Goal: Transaction & Acquisition: Purchase product/service

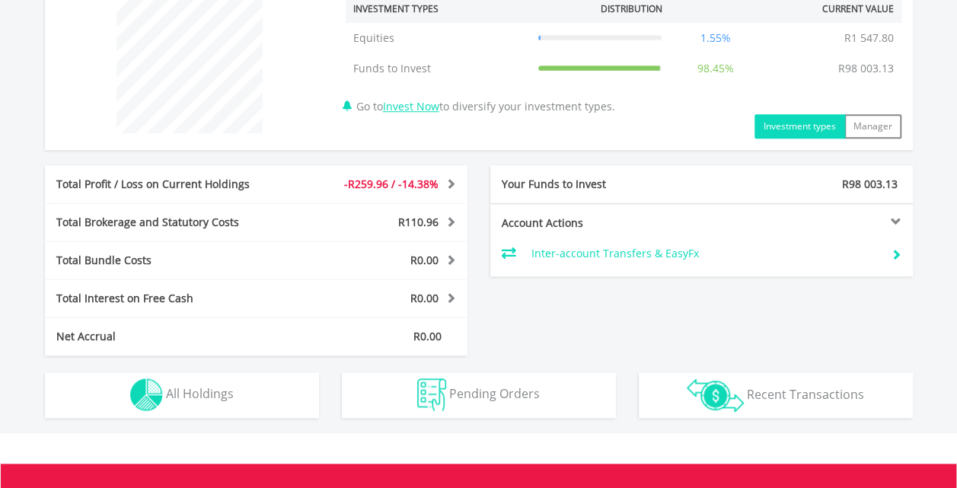
scroll to position [605, 0]
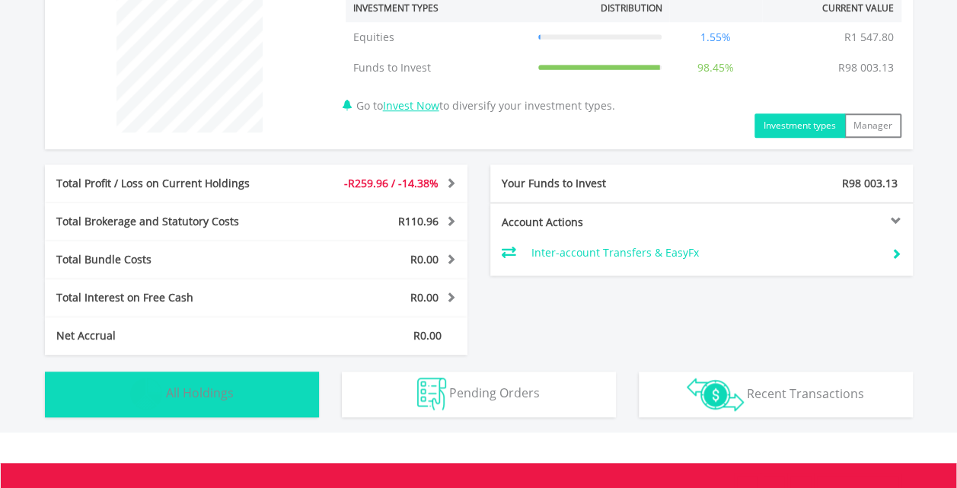
click at [279, 393] on button "Holdings All Holdings" at bounding box center [182, 394] width 274 height 46
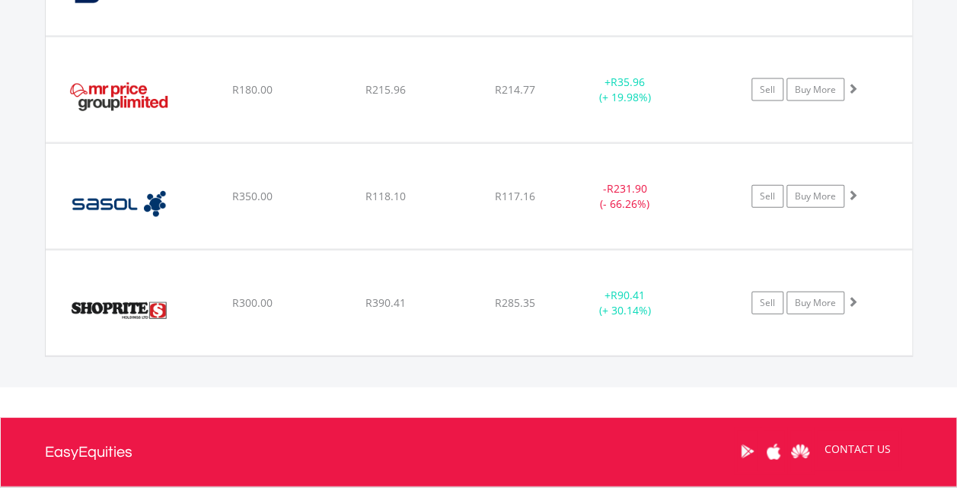
scroll to position [1649, 0]
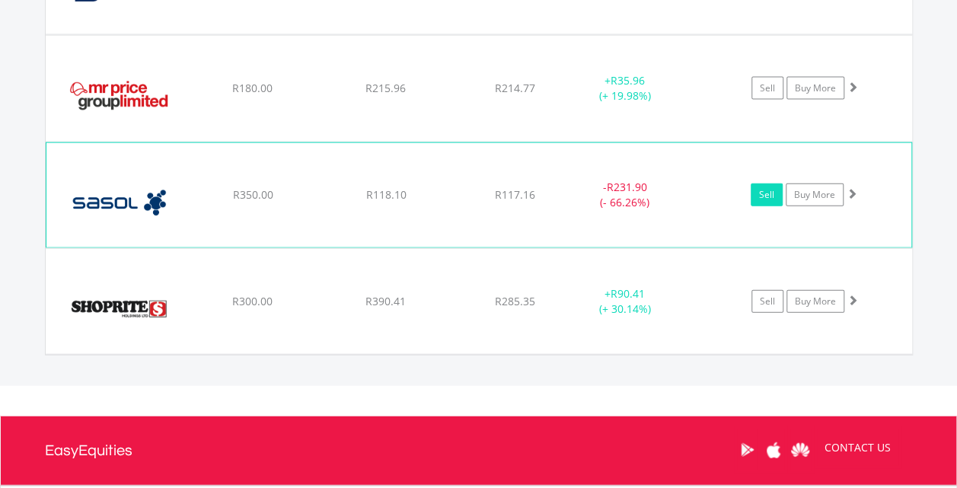
click at [769, 192] on link "Sell" at bounding box center [766, 194] width 32 height 23
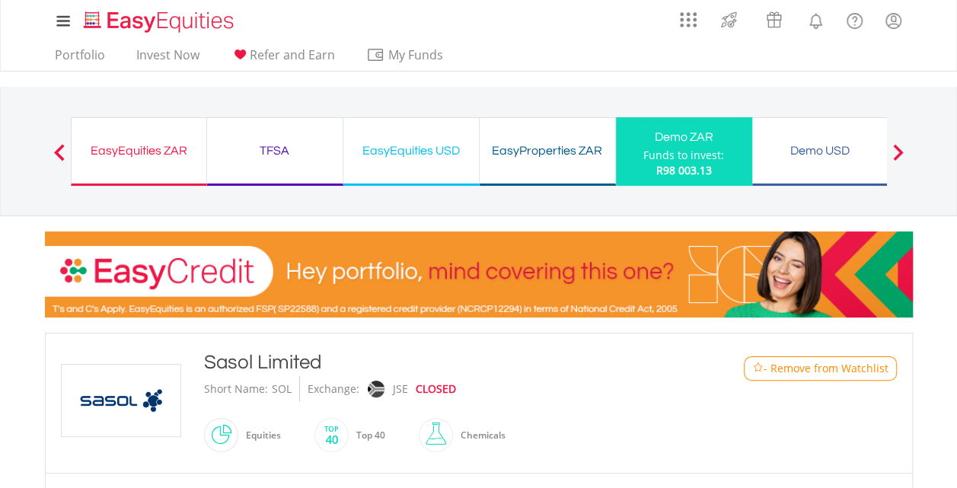
type input "******"
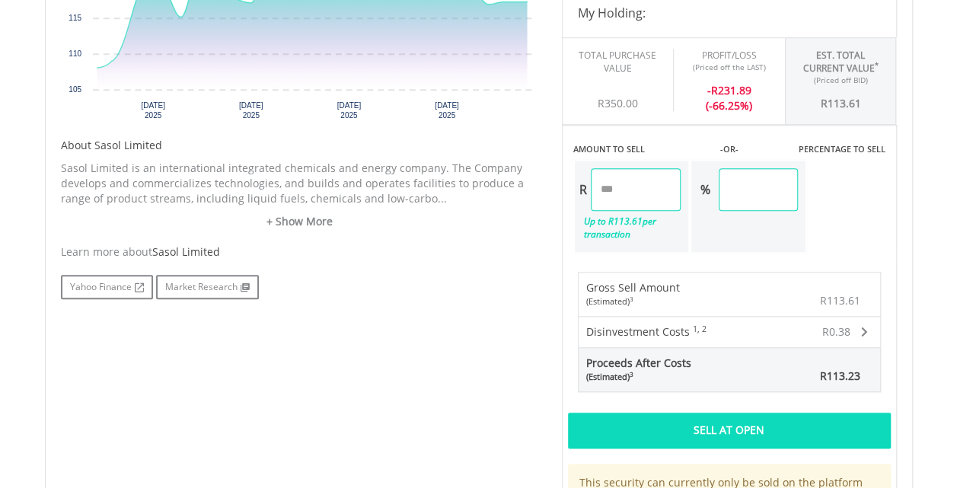
scroll to position [642, 0]
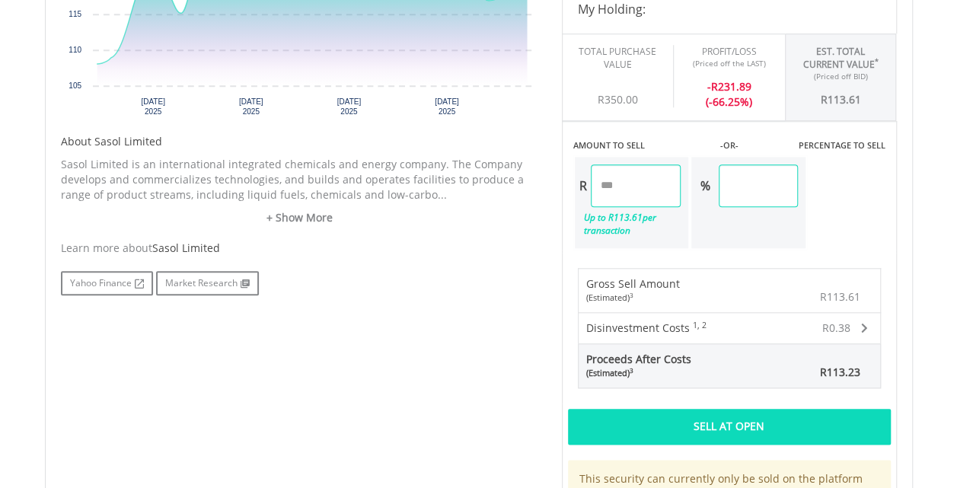
click at [748, 422] on div "Sell At Open" at bounding box center [729, 426] width 323 height 35
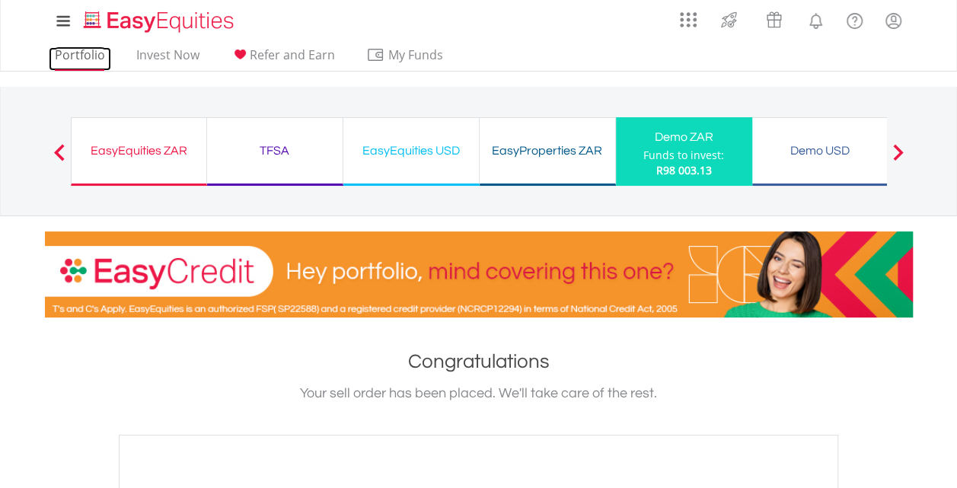
click at [90, 56] on link "Portfolio" at bounding box center [80, 59] width 62 height 24
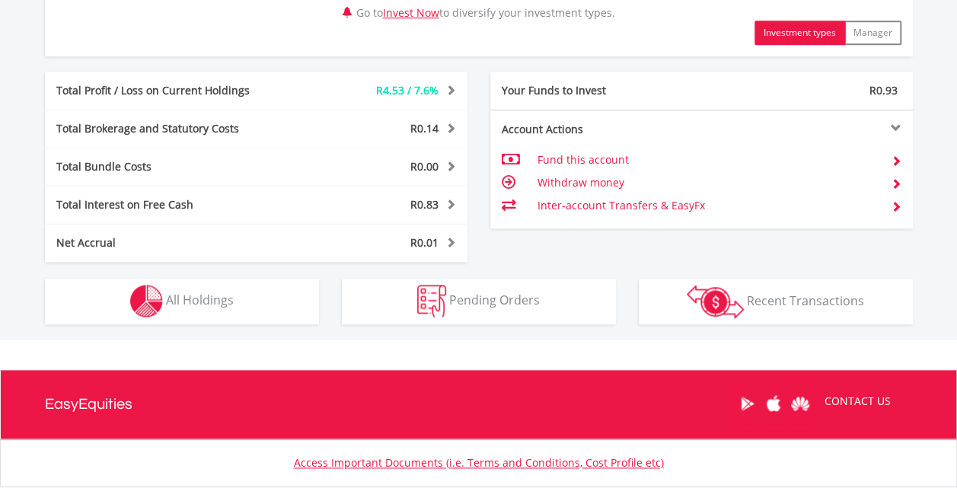
scroll to position [859, 0]
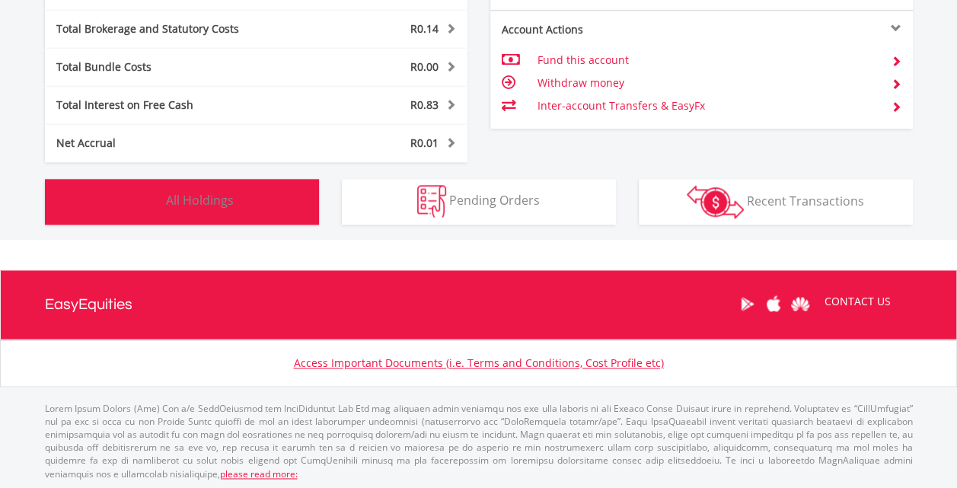
click at [271, 206] on button "Holdings All Holdings" at bounding box center [182, 202] width 274 height 46
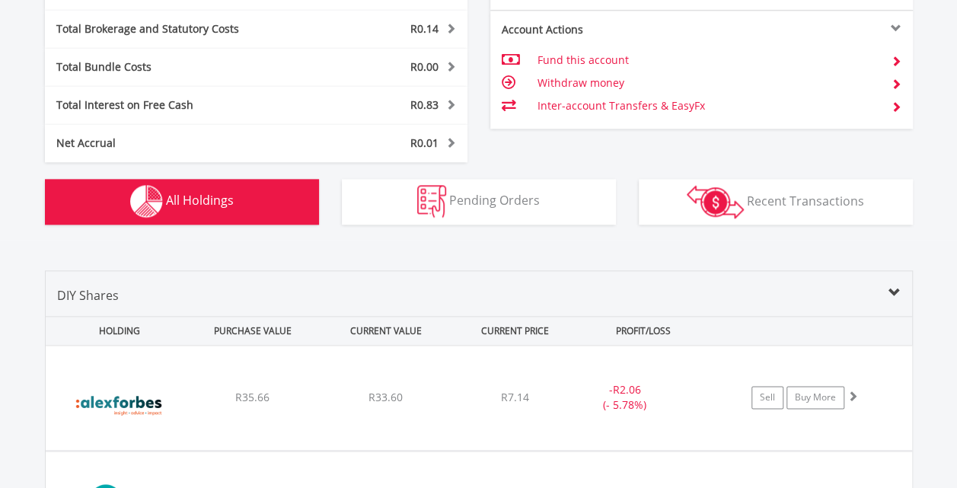
scroll to position [1128, 0]
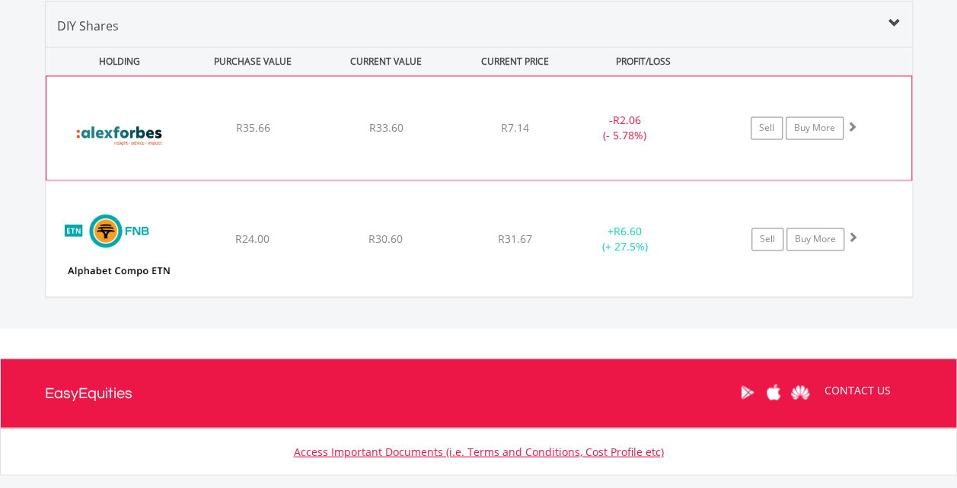
click at [876, 125] on div "Sell Buy More" at bounding box center [811, 127] width 199 height 23
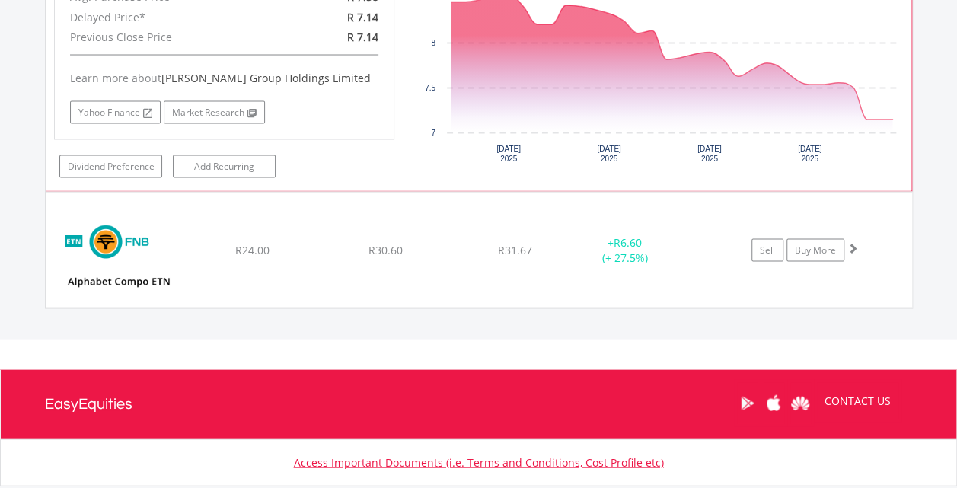
scroll to position [1429, 0]
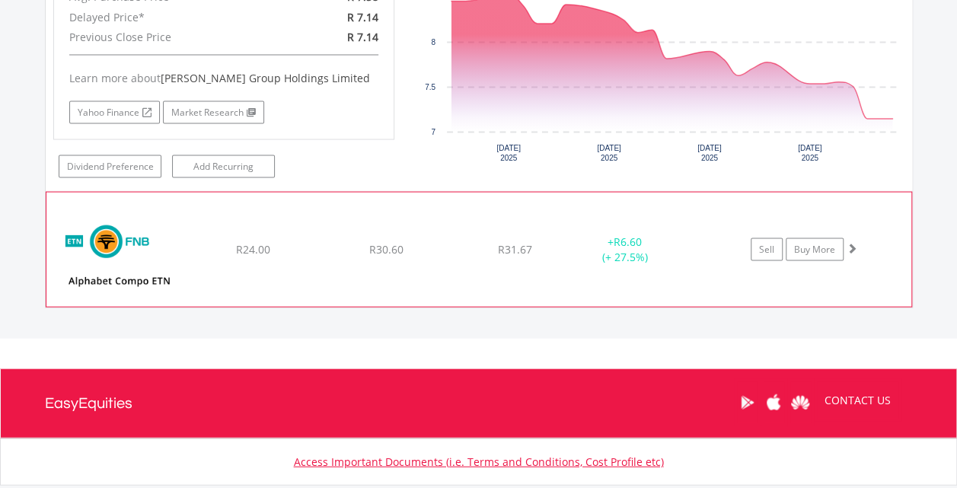
click at [655, 254] on div "+ R6.60 (+ 27.5%)" at bounding box center [624, 249] width 114 height 30
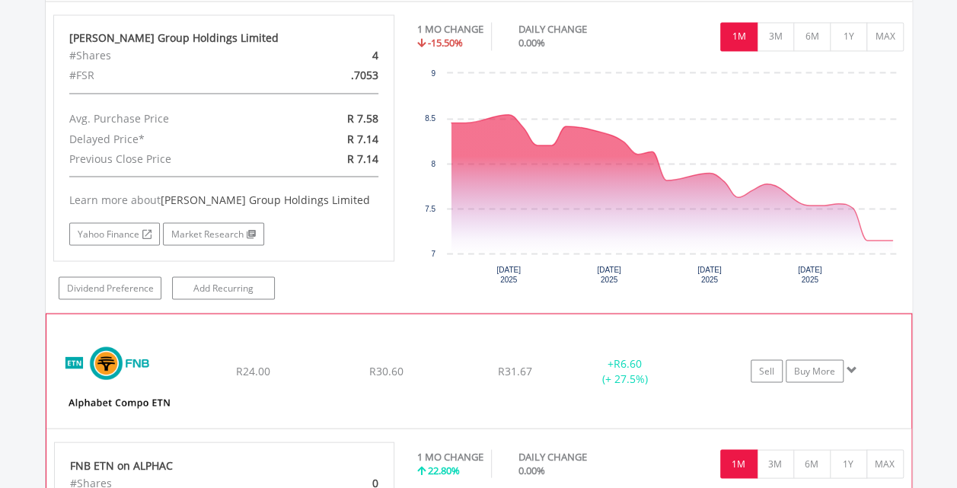
scroll to position [1268, 0]
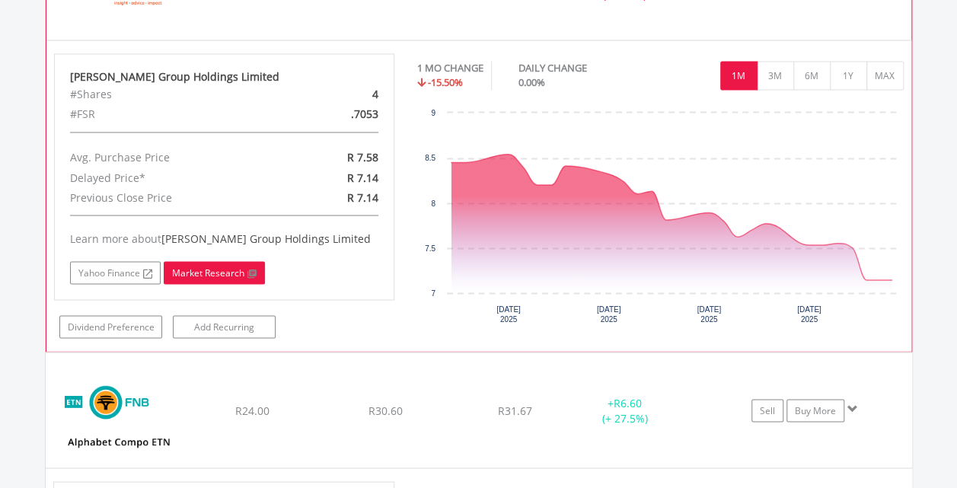
click at [225, 264] on link "Market Research" at bounding box center [214, 272] width 101 height 23
